Goal: Information Seeking & Learning: Find contact information

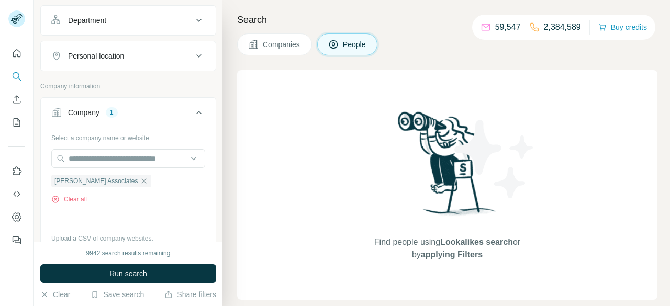
scroll to position [152, 0]
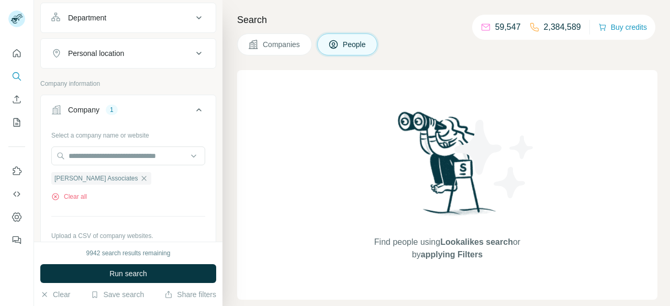
click at [282, 55] on div "Search Companies People Find people using Lookalikes search or by applying Filt…" at bounding box center [447, 153] width 448 height 306
click at [282, 50] on button "Companies" at bounding box center [274, 45] width 75 height 22
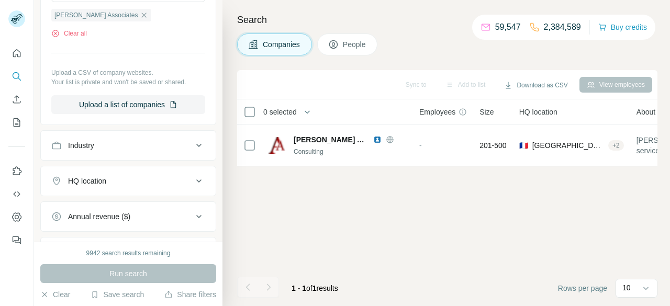
scroll to position [0, 0]
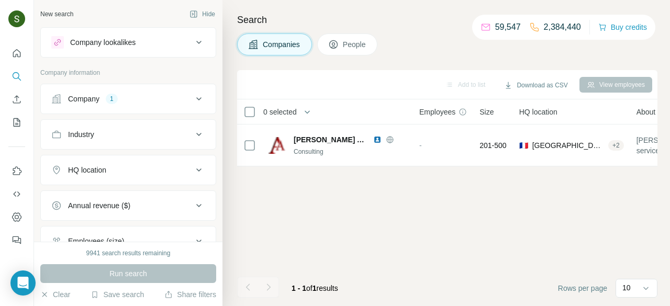
click at [122, 100] on div "Company 1" at bounding box center [121, 99] width 141 height 10
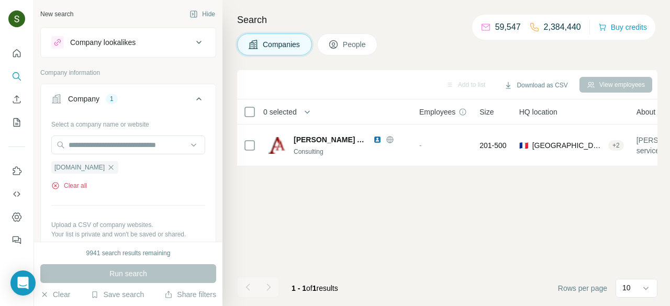
click at [72, 186] on button "Clear all" at bounding box center [69, 185] width 36 height 9
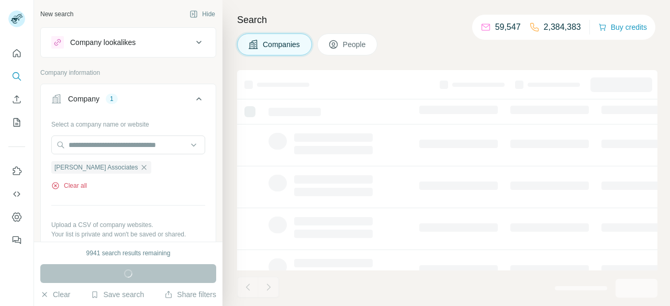
click at [78, 189] on button "Clear all" at bounding box center [69, 185] width 36 height 9
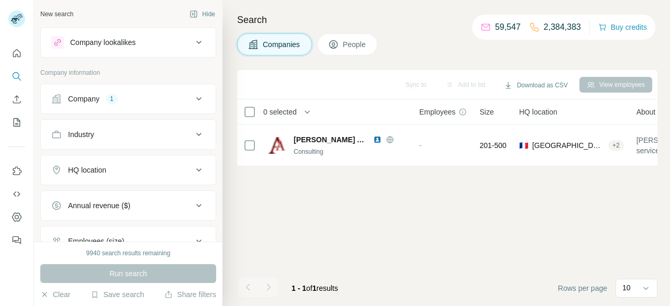
click at [136, 104] on button "Company 1" at bounding box center [128, 98] width 175 height 25
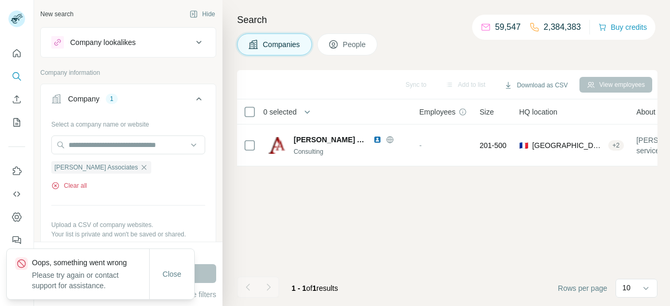
click at [76, 184] on button "Clear all" at bounding box center [69, 185] width 36 height 9
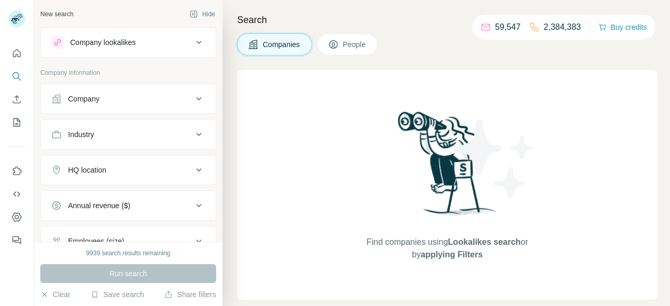
click at [131, 106] on button "Company" at bounding box center [128, 98] width 175 height 25
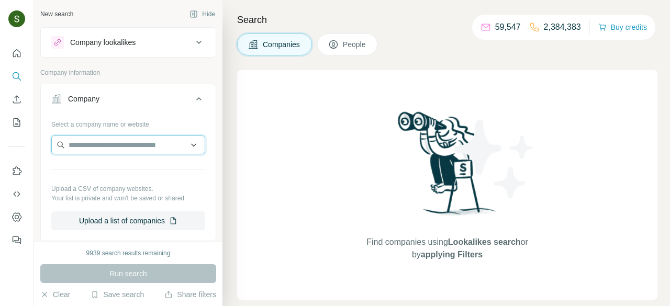
click at [117, 147] on input "text" at bounding box center [128, 145] width 154 height 19
paste input "**********"
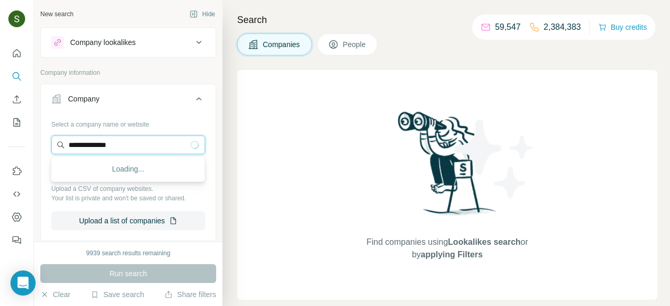
type input "**********"
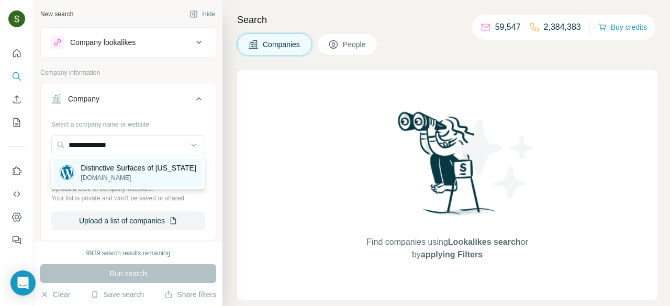
click at [113, 170] on p "Distinctive Surfaces of Florida" at bounding box center [138, 168] width 115 height 10
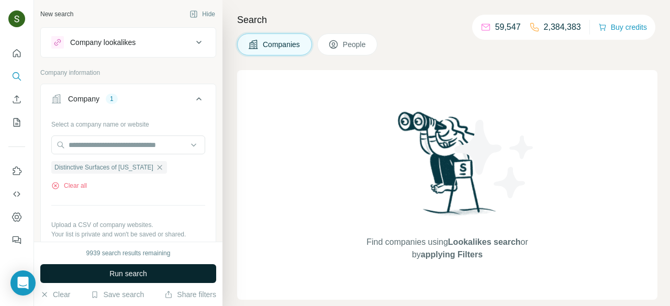
click at [161, 283] on button "Run search" at bounding box center [128, 273] width 176 height 19
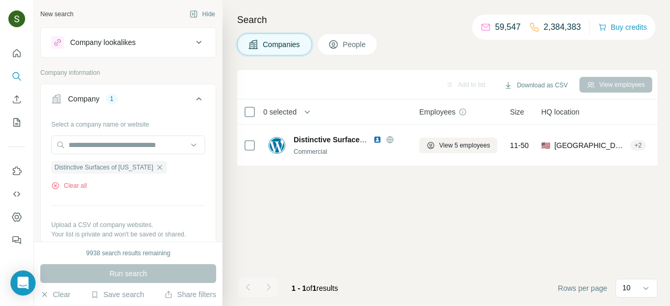
click at [358, 51] on button "People" at bounding box center [347, 45] width 61 height 22
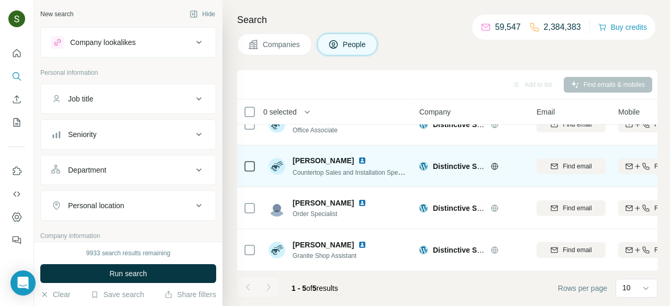
scroll to position [63, 5]
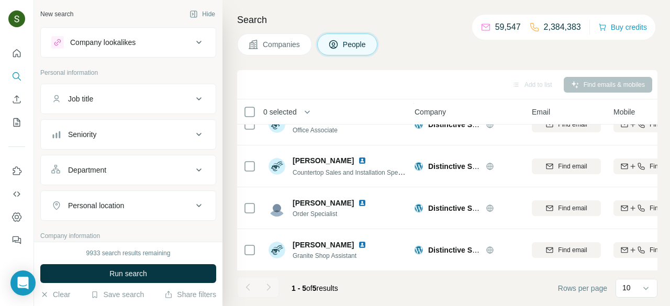
click at [278, 50] on button "Companies" at bounding box center [274, 45] width 75 height 22
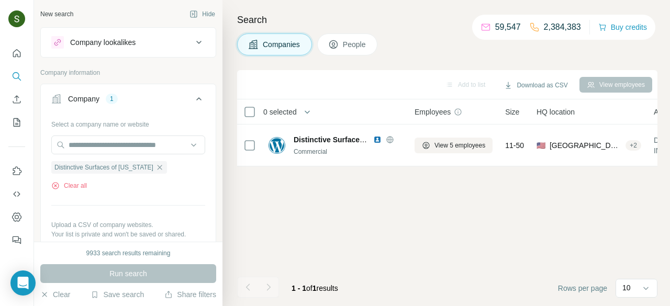
scroll to position [0, 5]
click at [82, 183] on button "Clear all" at bounding box center [69, 185] width 36 height 9
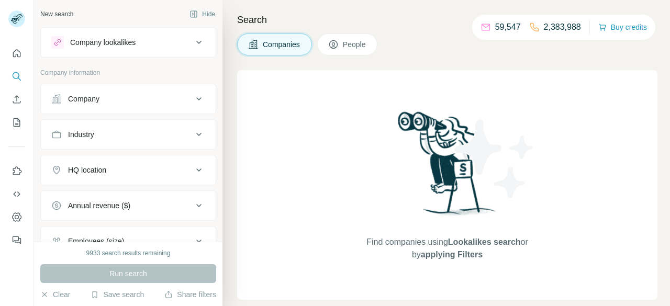
click at [171, 101] on div "Company" at bounding box center [121, 99] width 141 height 10
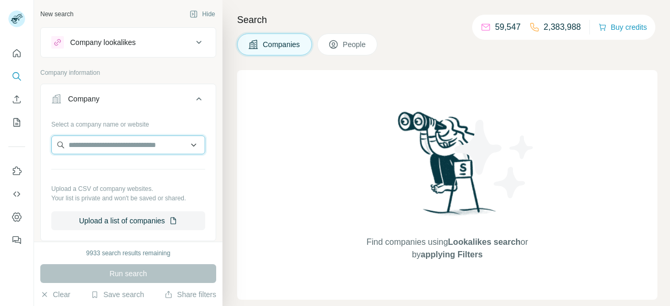
click at [145, 140] on input "text" at bounding box center [128, 145] width 154 height 19
paste input "**********"
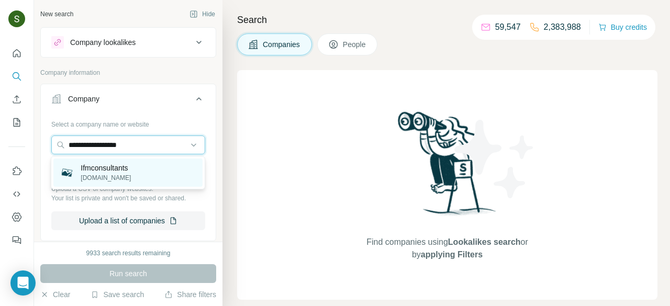
type input "**********"
click at [123, 180] on p "[DOMAIN_NAME]" at bounding box center [106, 177] width 50 height 9
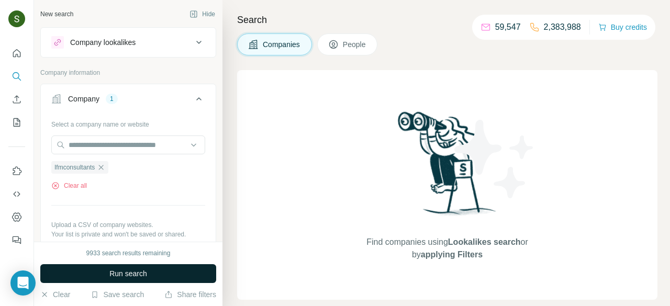
click at [175, 267] on button "Run search" at bounding box center [128, 273] width 176 height 19
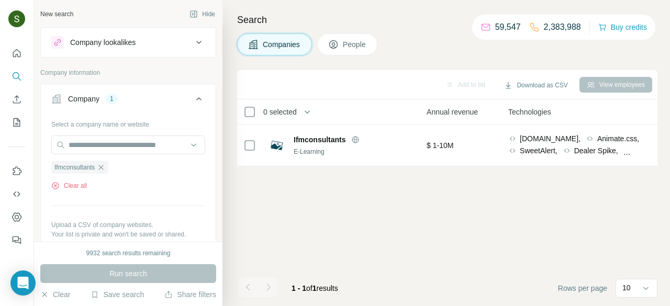
scroll to position [0, 452]
click at [349, 48] on span "People" at bounding box center [355, 44] width 24 height 10
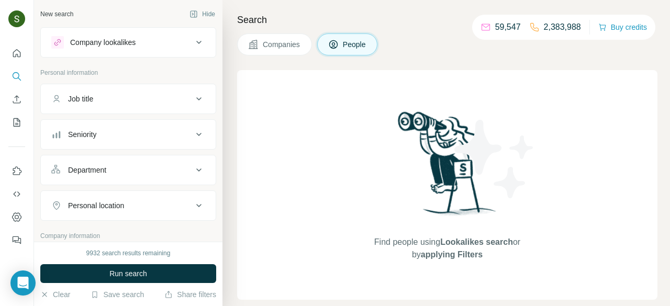
click at [299, 46] on span "Companies" at bounding box center [282, 44] width 38 height 10
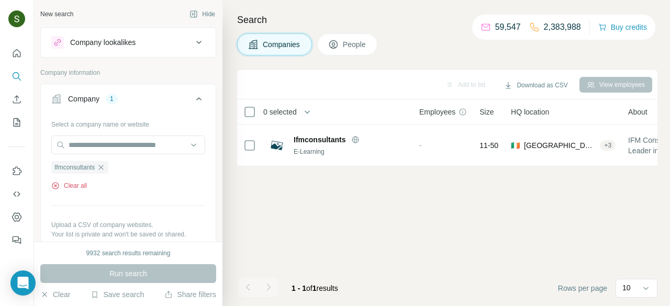
click at [83, 185] on button "Clear all" at bounding box center [69, 185] width 36 height 9
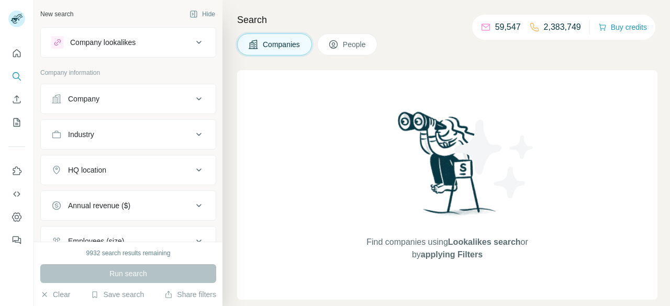
click at [139, 99] on div "Company" at bounding box center [121, 99] width 141 height 10
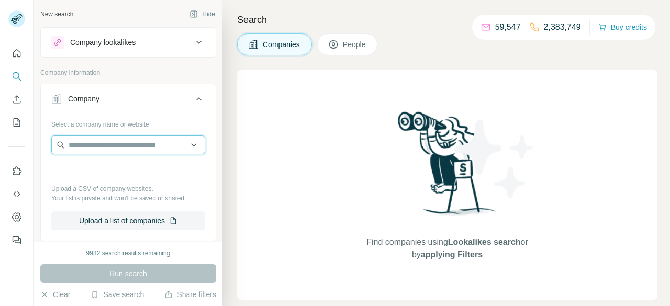
click at [125, 144] on input "text" at bounding box center [128, 145] width 154 height 19
paste input "**********"
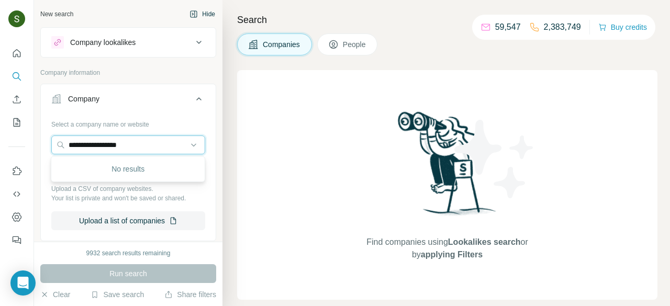
type input "**********"
click at [152, 145] on input "**********" at bounding box center [128, 145] width 154 height 19
paste input "**********"
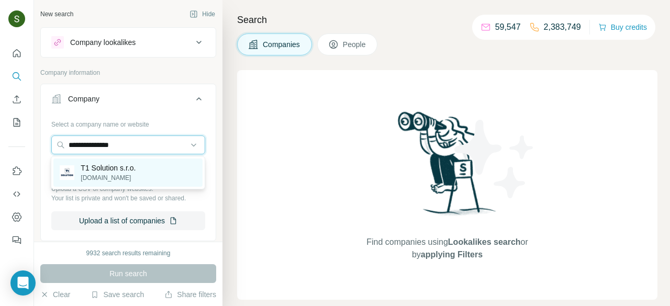
type input "**********"
click at [118, 180] on p "t1-solution.com" at bounding box center [108, 177] width 55 height 9
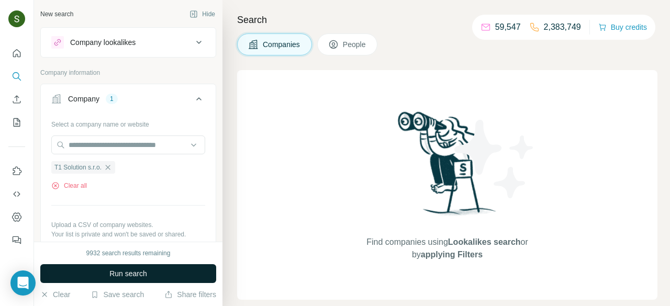
click at [146, 272] on span "Run search" at bounding box center [128, 274] width 38 height 10
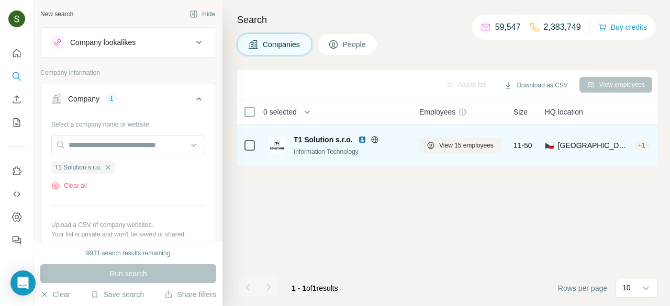
click at [361, 139] on img at bounding box center [362, 140] width 8 height 8
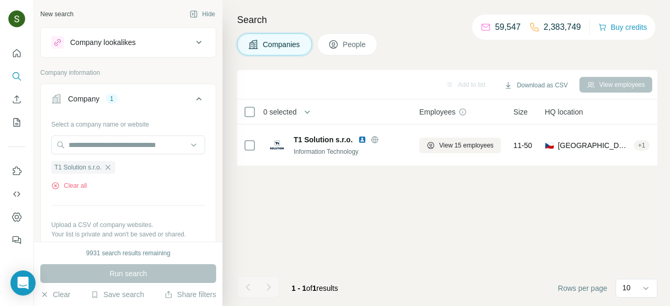
click at [367, 45] on span "People" at bounding box center [355, 44] width 24 height 10
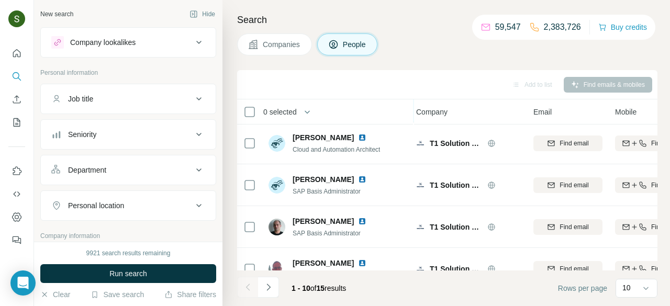
scroll to position [272, 3]
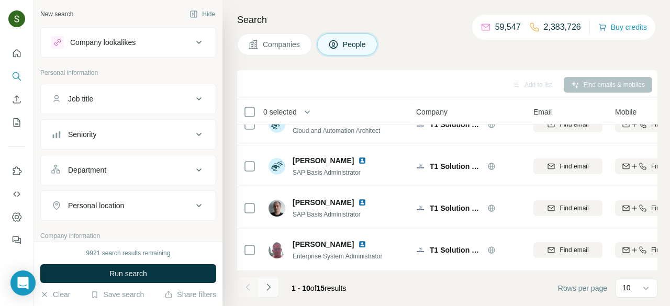
click at [270, 291] on icon "Navigate to next page" at bounding box center [268, 287] width 10 height 10
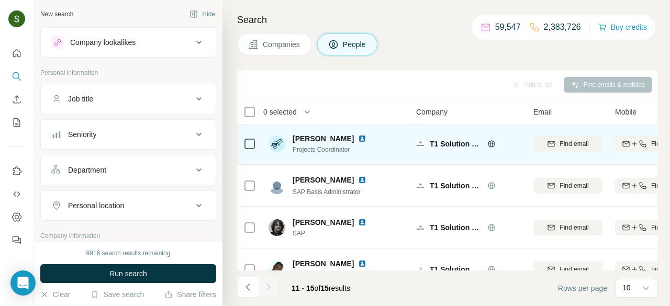
scroll to position [63, 3]
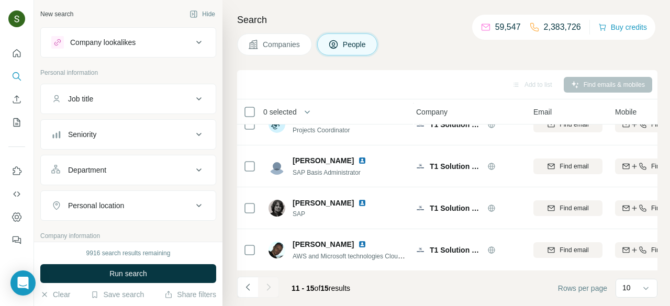
click at [290, 49] on span "Companies" at bounding box center [282, 44] width 38 height 10
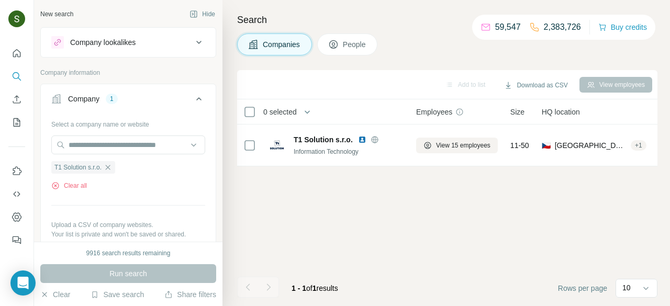
scroll to position [0, 3]
click at [80, 182] on button "Clear all" at bounding box center [69, 185] width 36 height 9
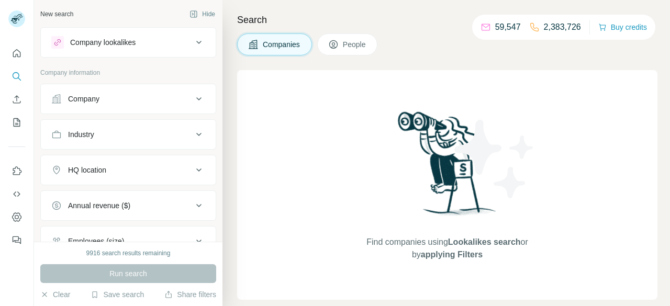
click at [105, 105] on button "Company" at bounding box center [128, 98] width 175 height 25
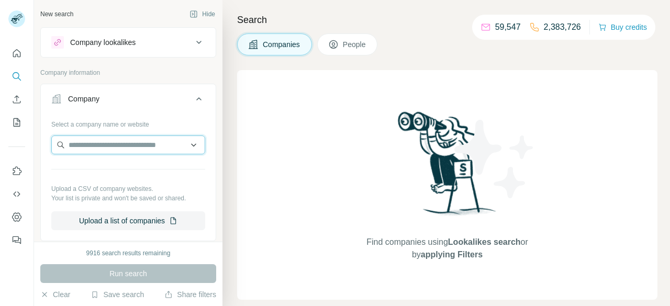
click at [149, 147] on input "text" at bounding box center [128, 145] width 154 height 19
paste input "**********"
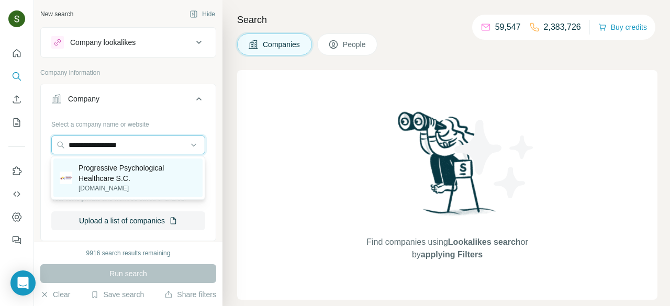
type input "**********"
click at [130, 183] on p "Progressive Psychological Healthcare S.C." at bounding box center [138, 173] width 118 height 21
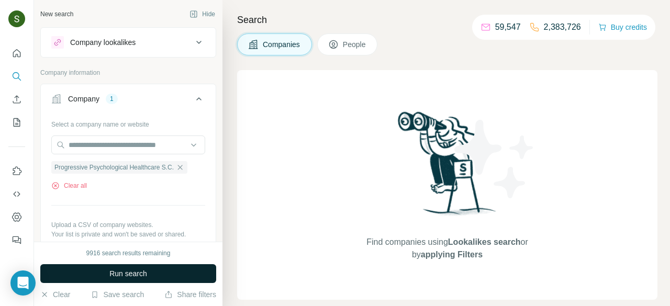
click at [162, 275] on button "Run search" at bounding box center [128, 273] width 176 height 19
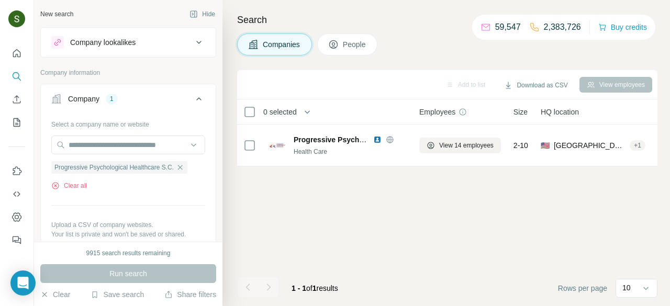
click at [367, 46] on span "People" at bounding box center [355, 44] width 24 height 10
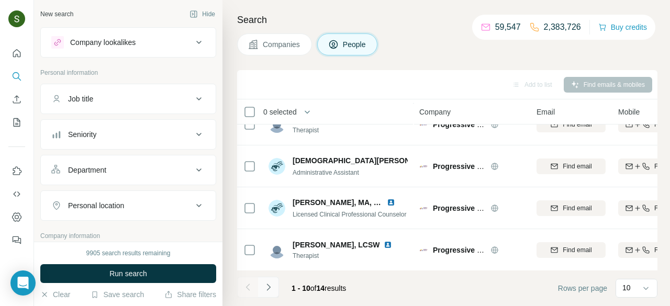
click at [273, 294] on button "Navigate to next page" at bounding box center [268, 287] width 21 height 21
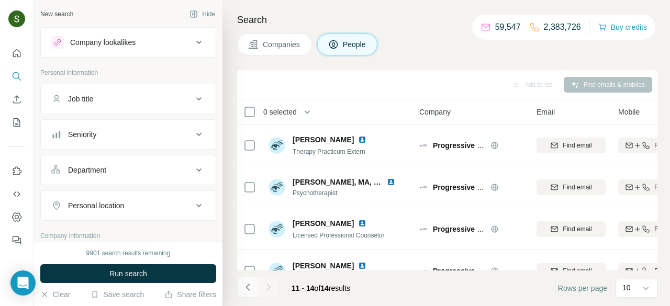
click at [250, 292] on icon "Navigate to previous page" at bounding box center [248, 287] width 10 height 10
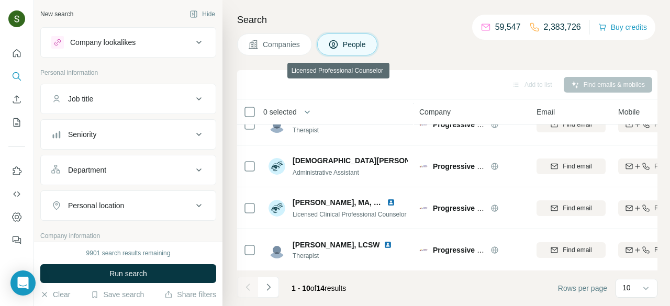
scroll to position [269, 0]
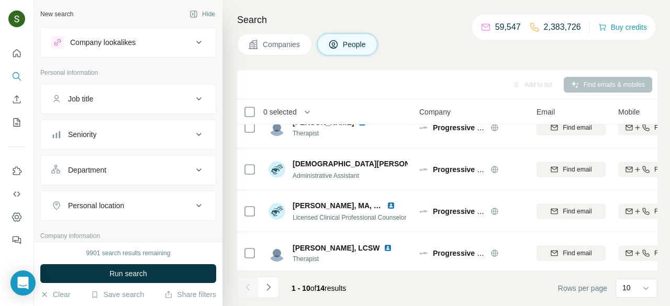
click at [294, 47] on span "Companies" at bounding box center [282, 44] width 38 height 10
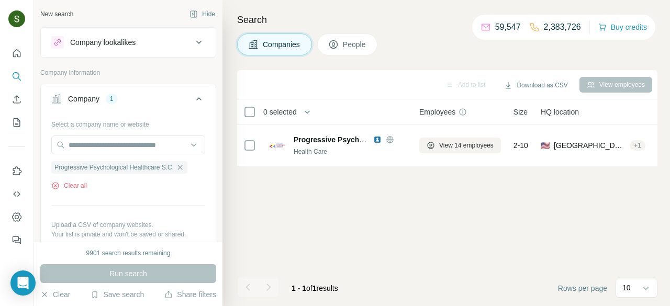
scroll to position [0, 0]
click at [73, 185] on button "Clear all" at bounding box center [69, 185] width 36 height 9
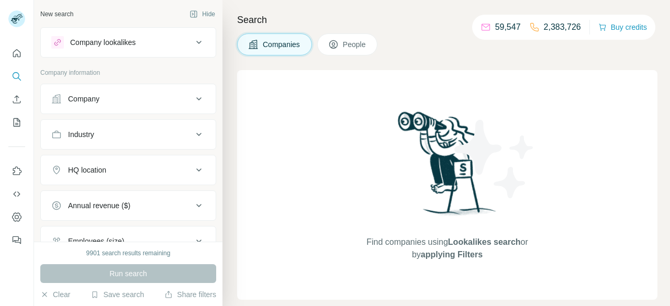
click at [161, 99] on div "Company" at bounding box center [121, 99] width 141 height 10
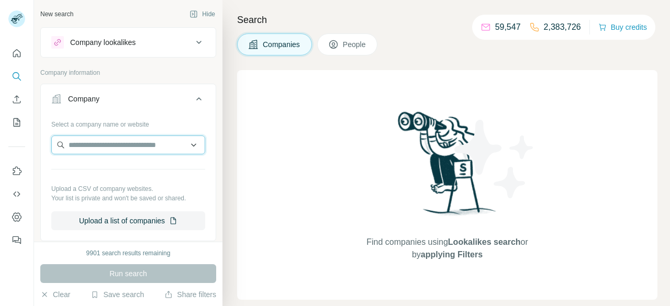
click at [140, 145] on input "text" at bounding box center [128, 145] width 154 height 19
paste input "**********"
type input "**********"
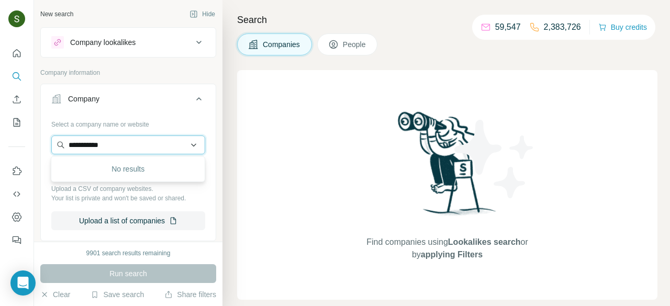
click at [151, 147] on input "**********" at bounding box center [128, 145] width 154 height 19
paste input "**********"
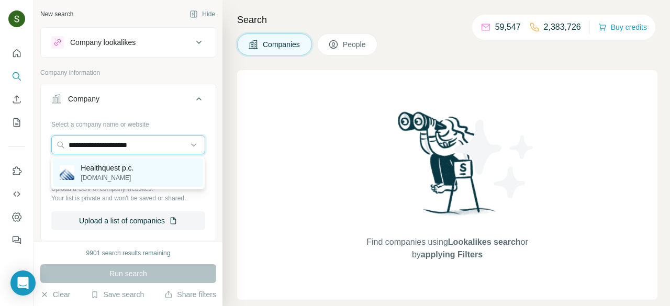
type input "**********"
click at [119, 183] on div "Healthquest p.c. [DOMAIN_NAME]" at bounding box center [127, 173] width 149 height 28
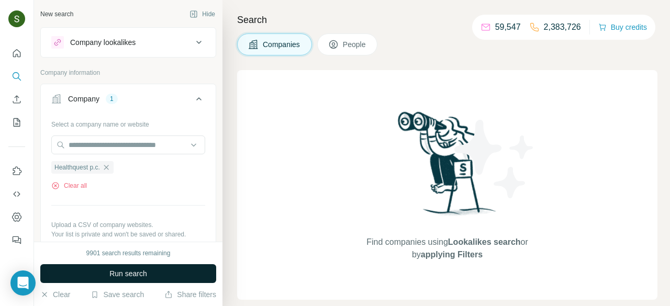
click at [169, 272] on button "Run search" at bounding box center [128, 273] width 176 height 19
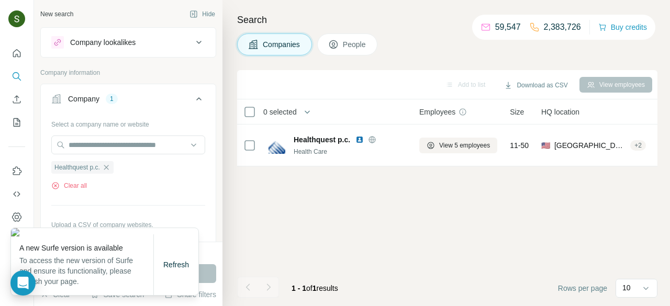
click at [352, 47] on span "People" at bounding box center [355, 44] width 24 height 10
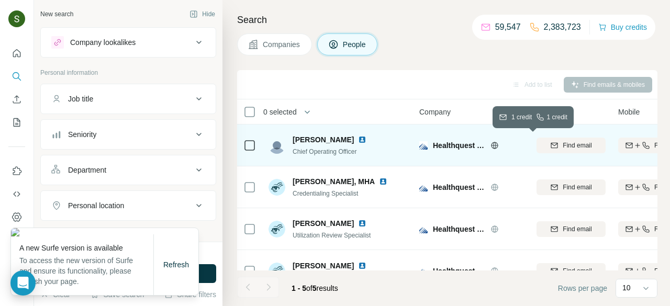
scroll to position [1, 118]
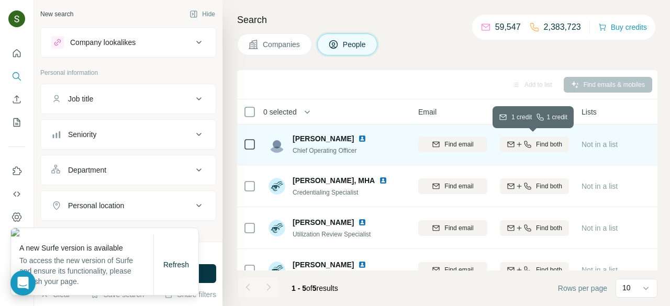
click at [543, 146] on span "Find both" at bounding box center [549, 144] width 26 height 9
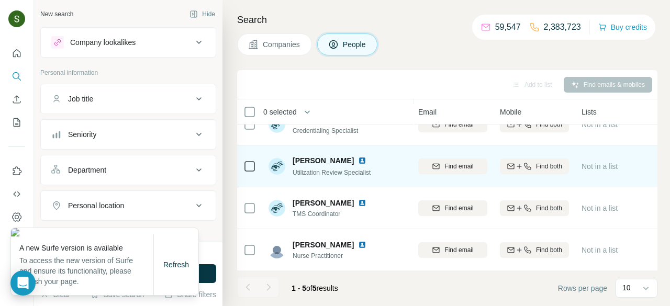
scroll to position [0, 118]
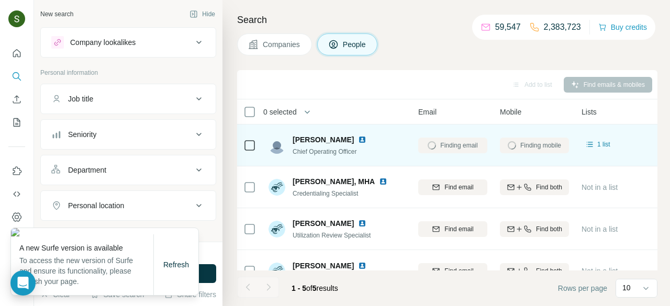
click at [358, 140] on img at bounding box center [362, 140] width 8 height 8
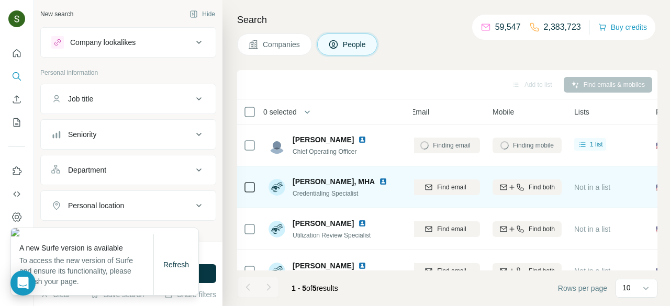
scroll to position [0, 127]
click at [434, 173] on div "Find email" at bounding box center [444, 187] width 69 height 29
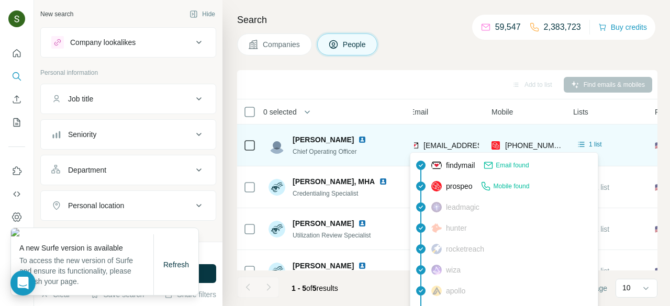
click at [456, 145] on span "rglenn@healthquestmemphis.com" at bounding box center [486, 145] width 124 height 8
copy span "rglenn@healthquestmemphis.com"
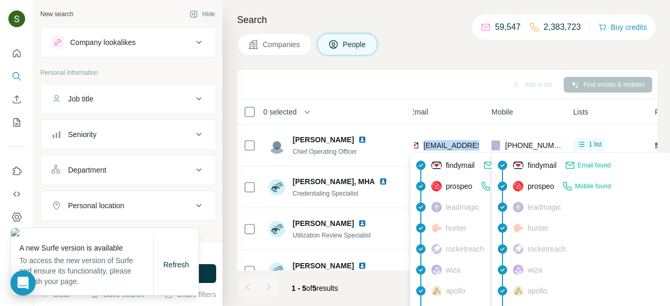
click at [521, 143] on span "+19012336201" at bounding box center [538, 145] width 66 height 8
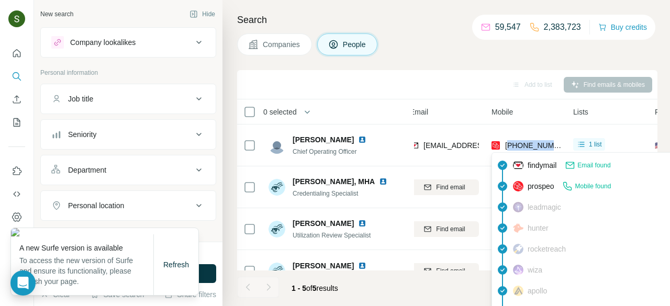
click at [521, 143] on span "+19012336201" at bounding box center [538, 145] width 66 height 8
copy tr "+19012336201"
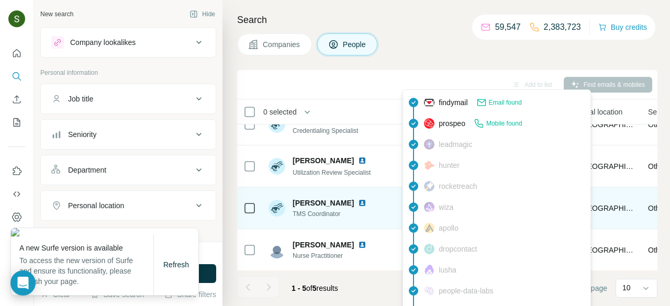
scroll to position [0, 215]
